Goal: Task Accomplishment & Management: Manage account settings

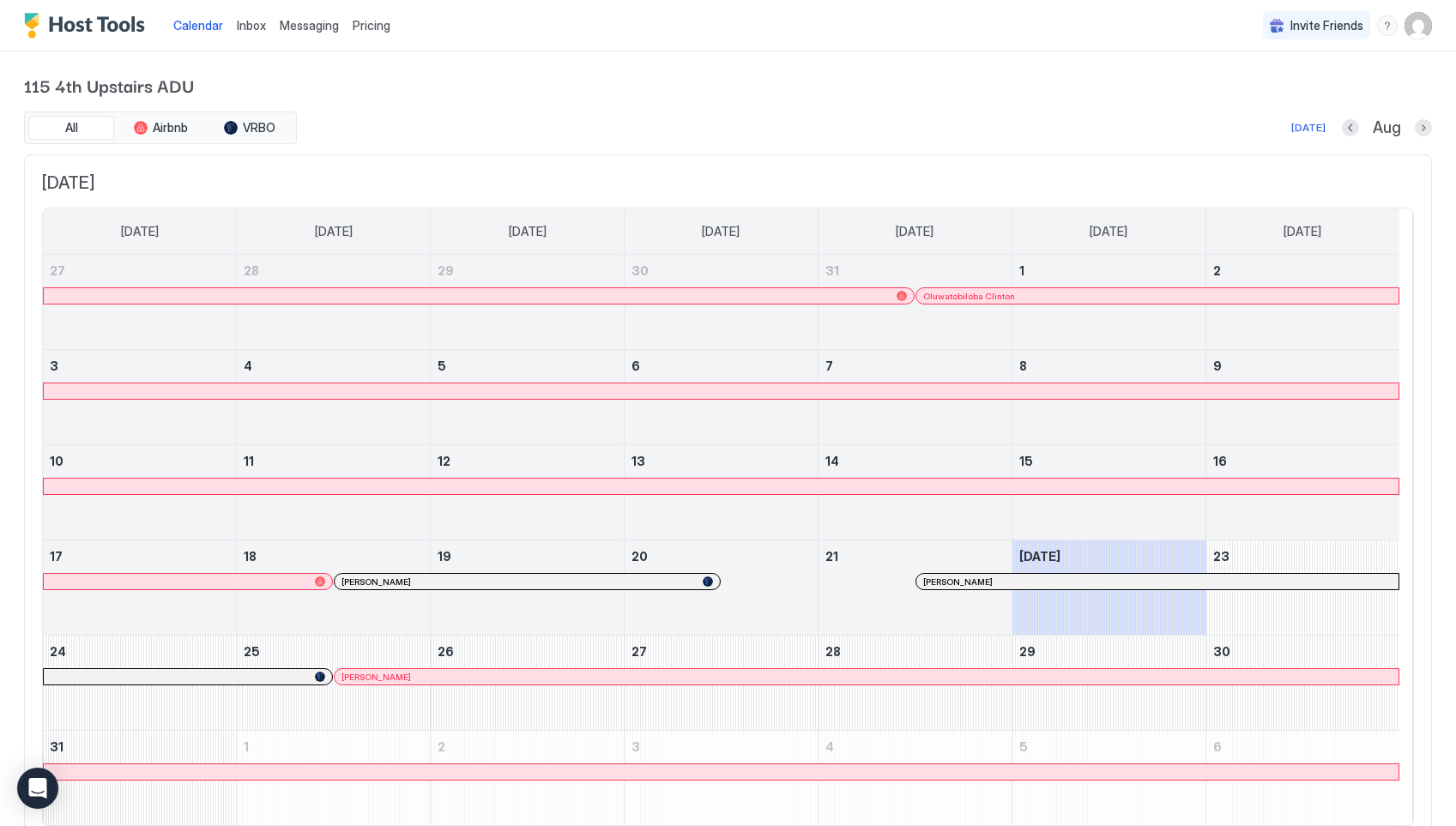
click at [304, 21] on span "Messaging" at bounding box center [309, 25] width 59 height 14
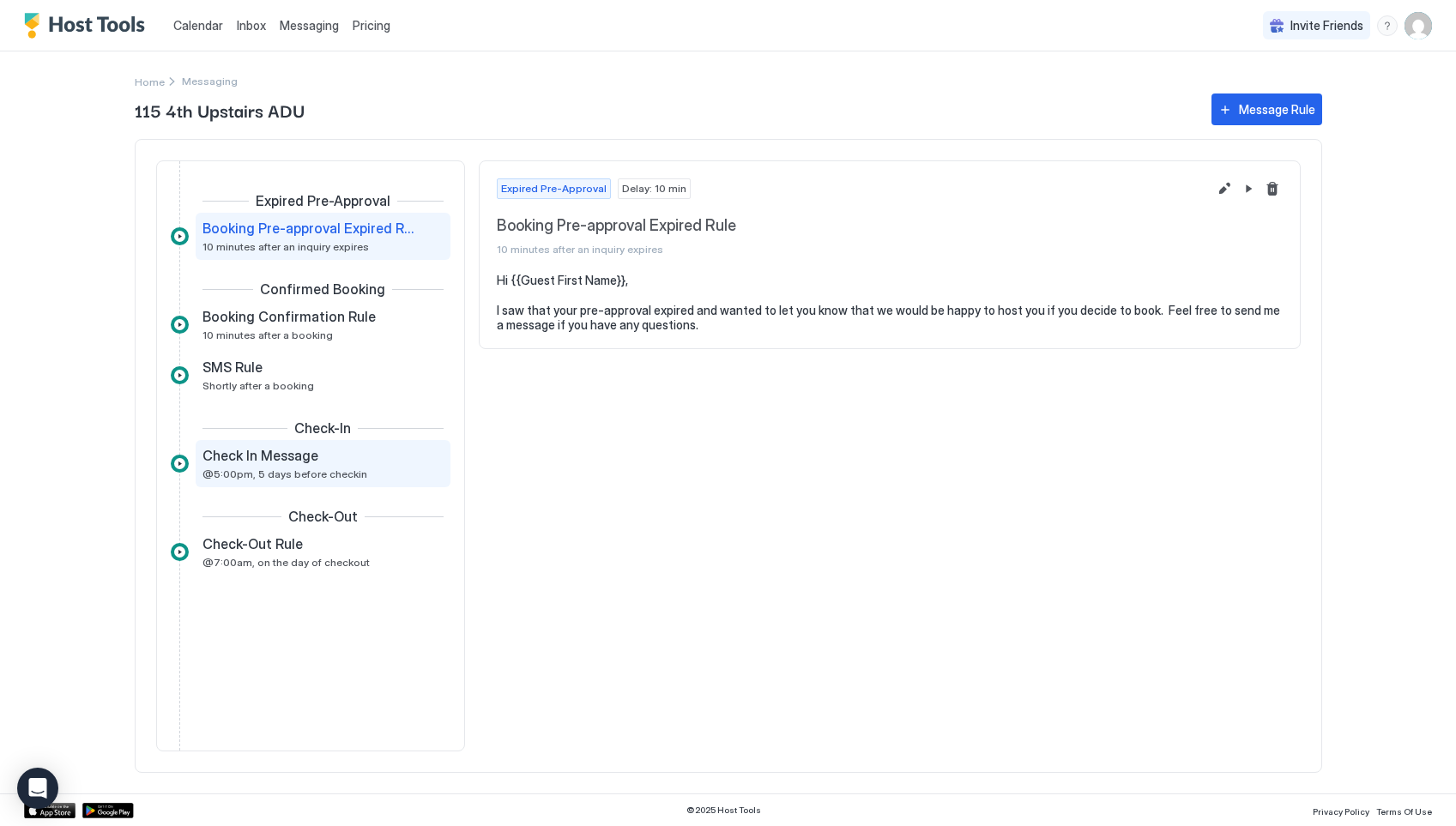
click at [279, 464] on span "Check In Message" at bounding box center [260, 456] width 115 height 17
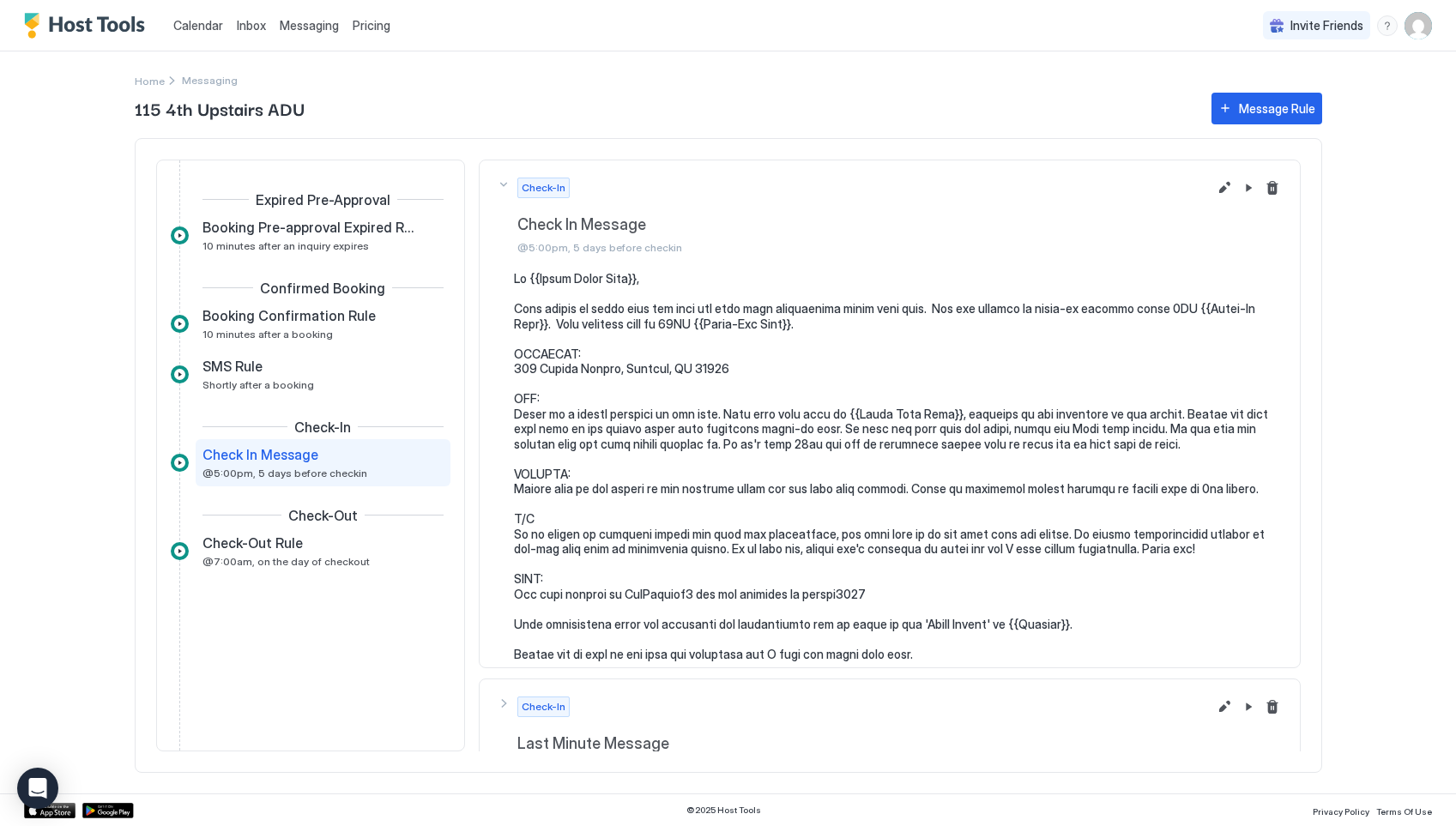
click at [652, 444] on pre at bounding box center [899, 465] width 769 height 390
click at [1215, 192] on button "Edit message rule" at bounding box center [1225, 188] width 21 height 21
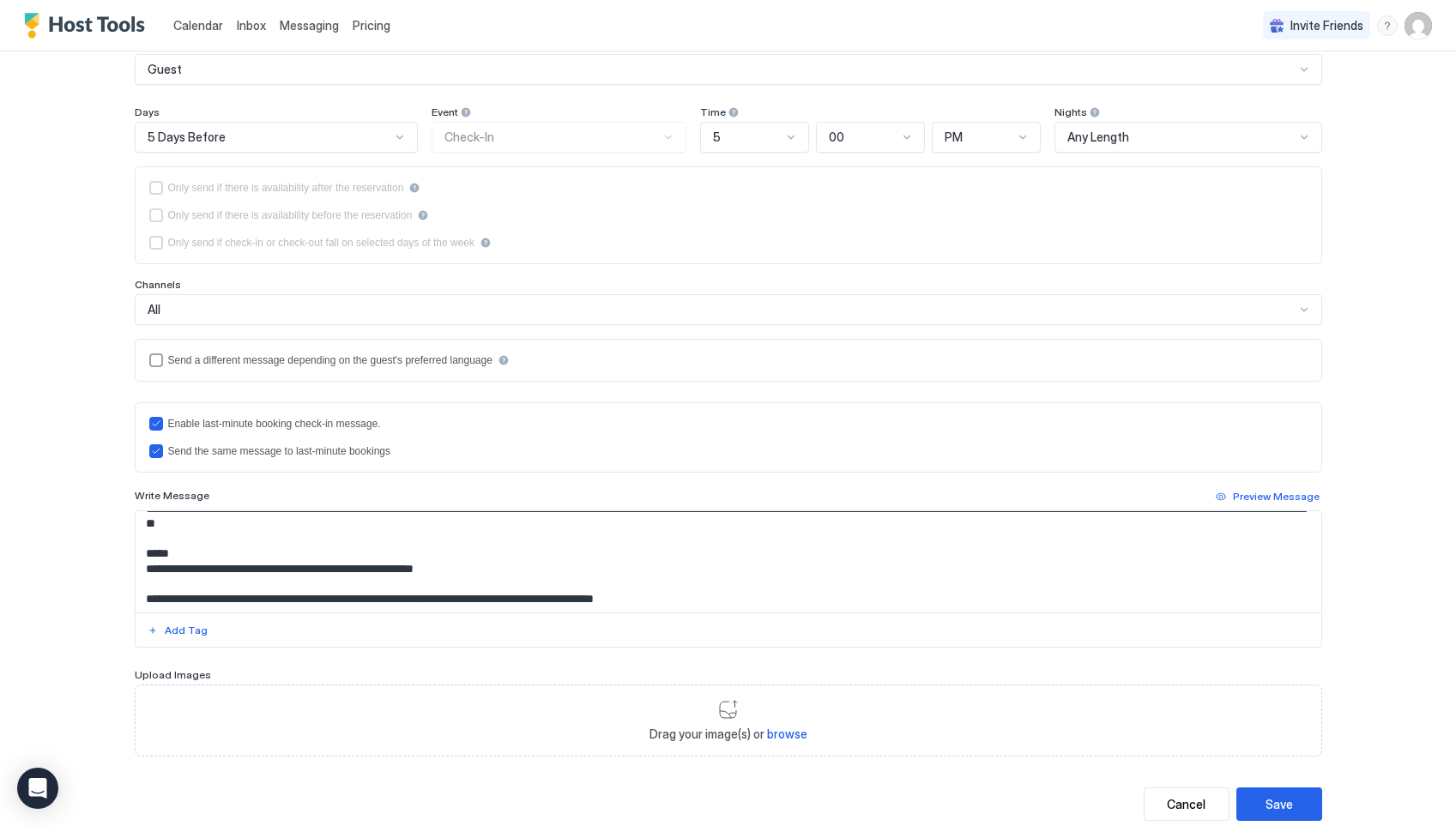
scroll to position [255, 0]
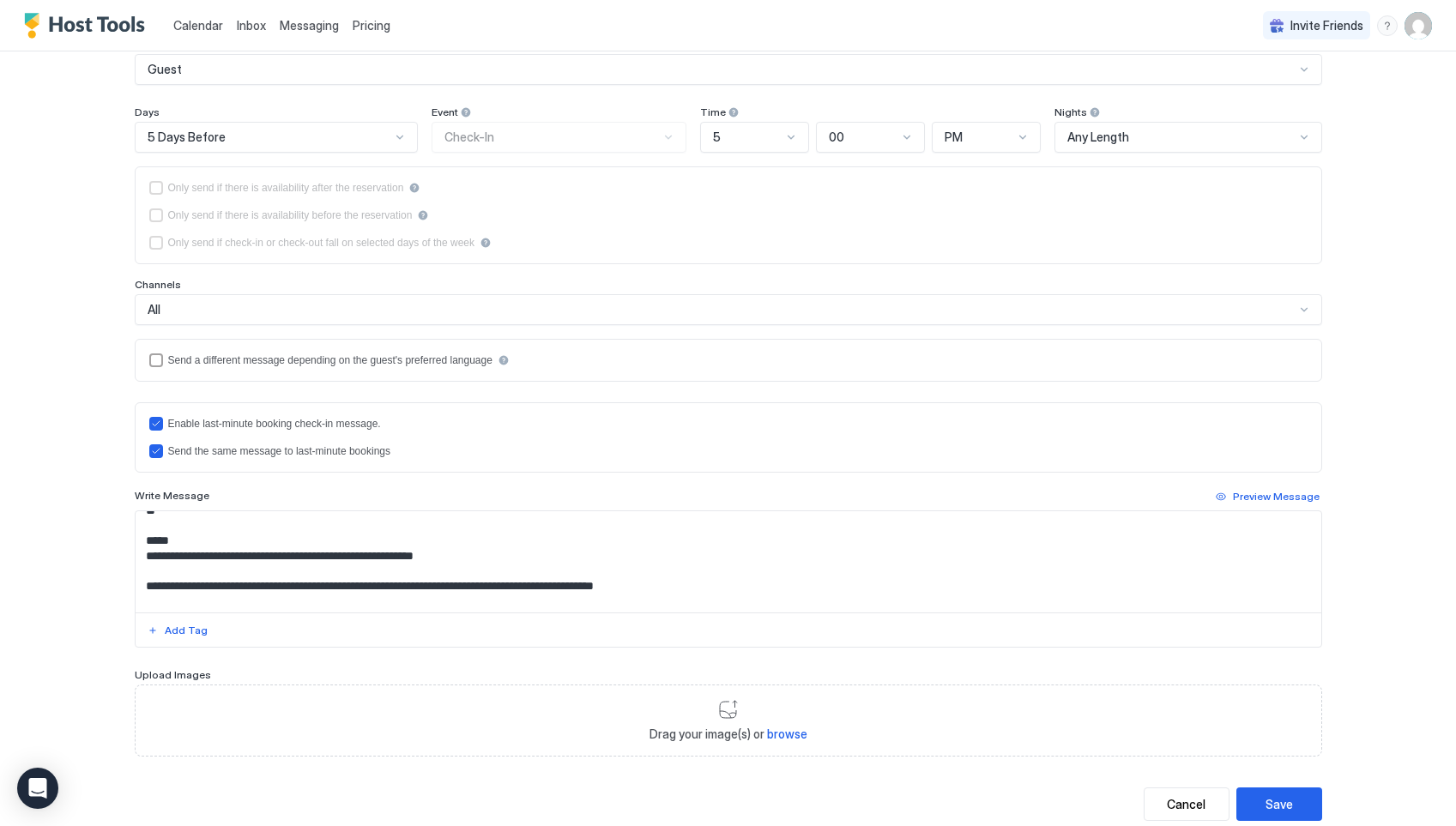
click at [312, 546] on textarea "Input Field" at bounding box center [728, 562] width 1186 height 101
click at [423, 551] on textarea "Input Field" at bounding box center [728, 562] width 1186 height 101
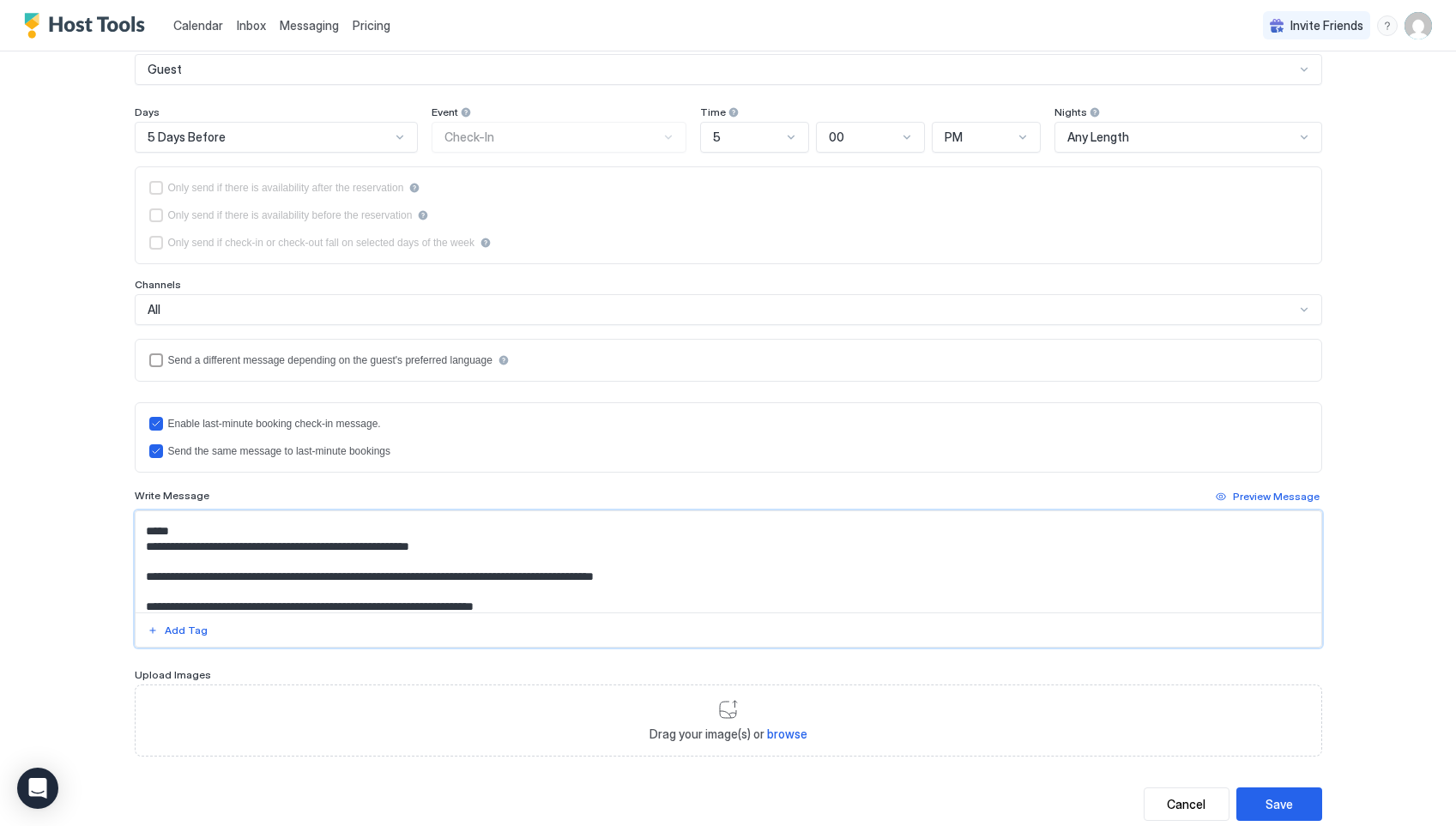
scroll to position [262, 0]
type textarea "**********"
click at [1274, 802] on div "Save" at bounding box center [1279, 804] width 28 height 18
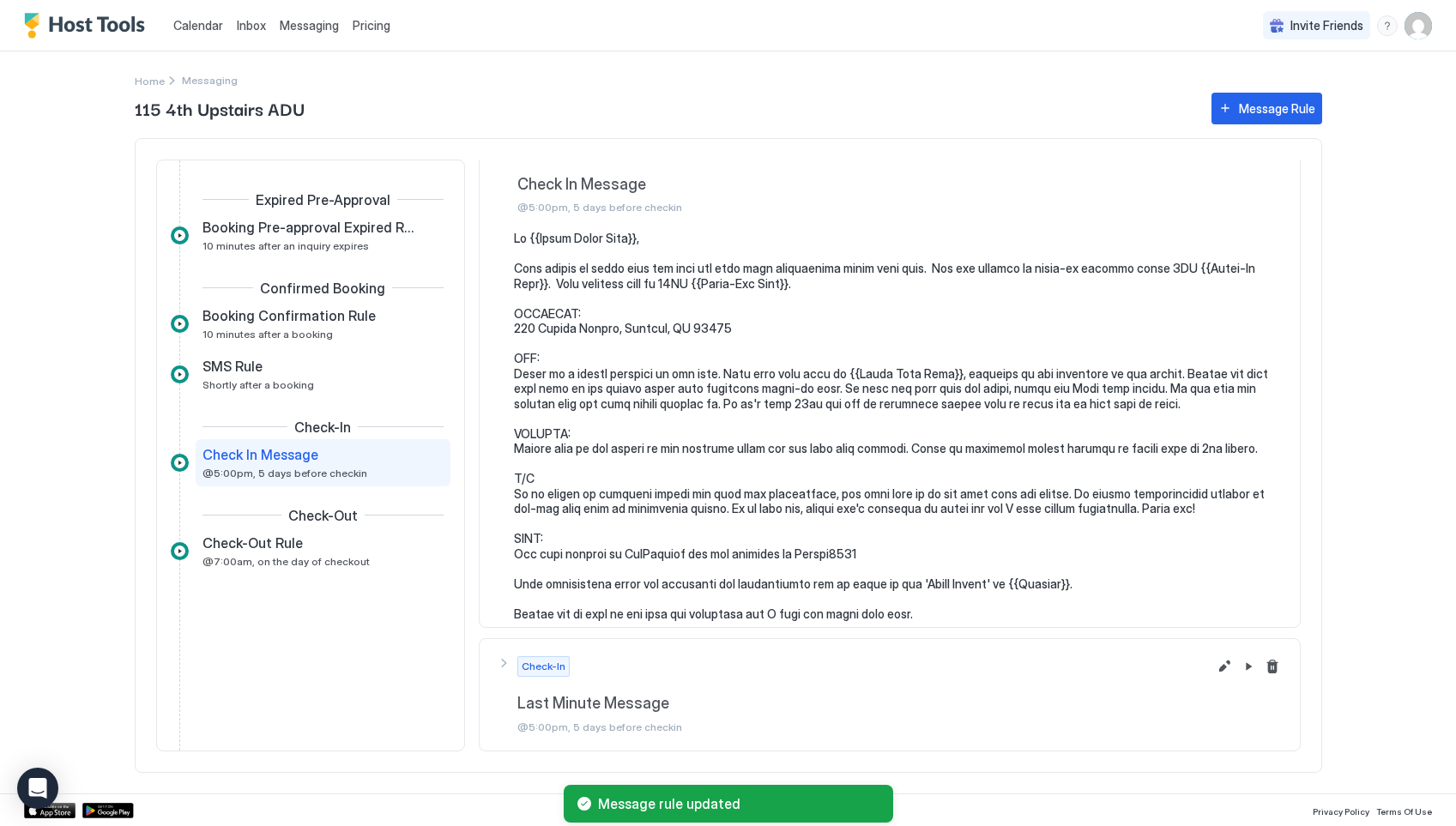
scroll to position [39, 0]
